Goal: Task Accomplishment & Management: Use online tool/utility

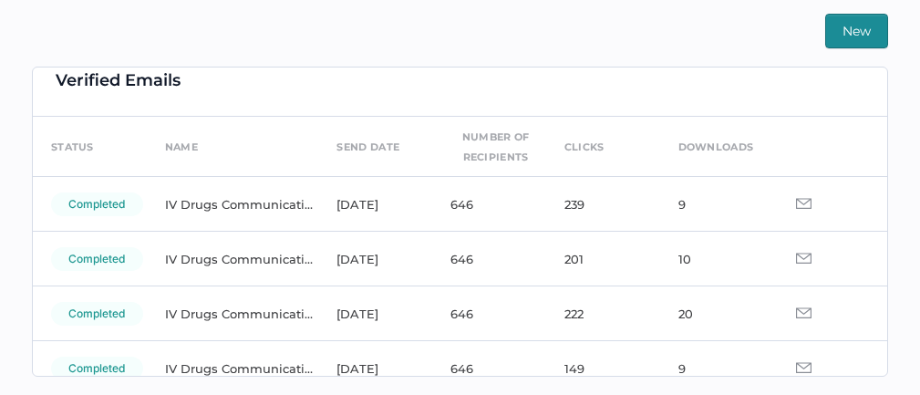
scroll to position [26, 0]
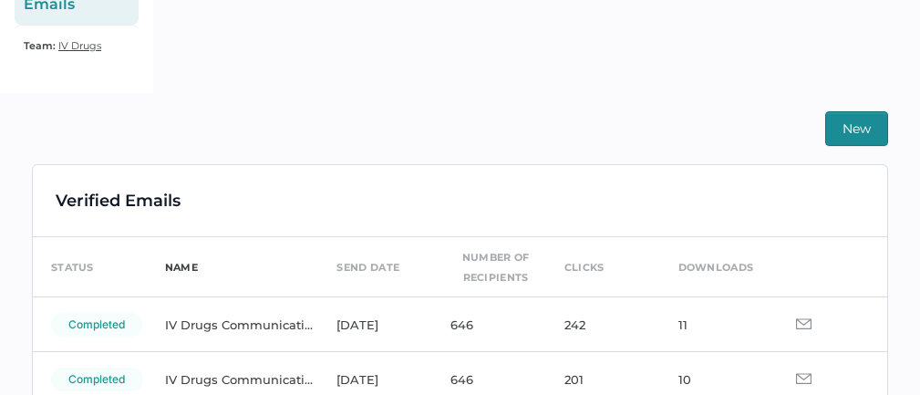
scroll to position [333, 0]
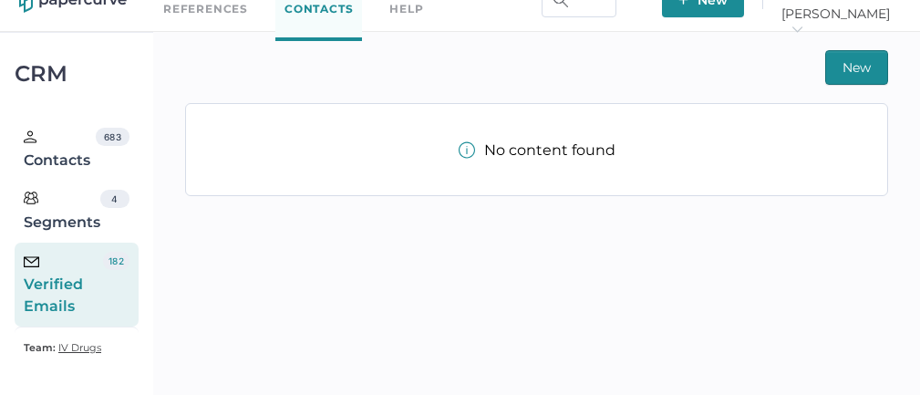
scroll to position [37, 0]
